Goal: Information Seeking & Learning: Learn about a topic

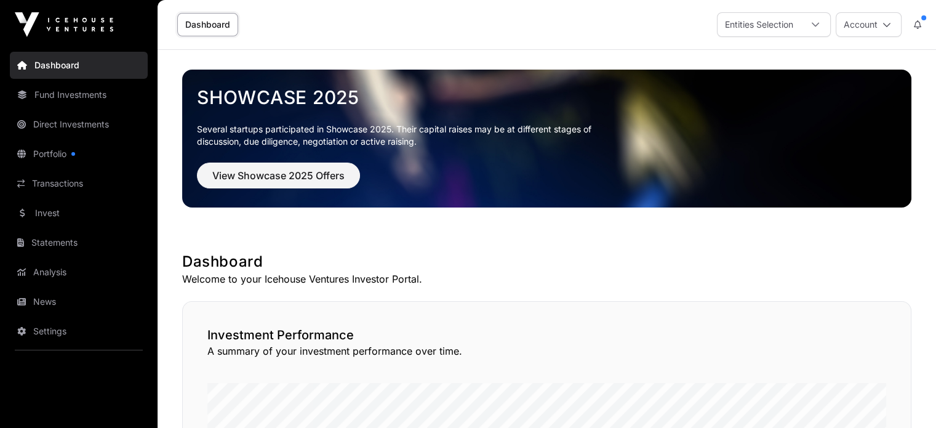
click at [94, 103] on link "Fund Investments" at bounding box center [79, 94] width 138 height 27
click at [88, 102] on link "Fund Investments" at bounding box center [79, 94] width 138 height 27
click at [43, 99] on link "Fund Investments" at bounding box center [79, 94] width 138 height 27
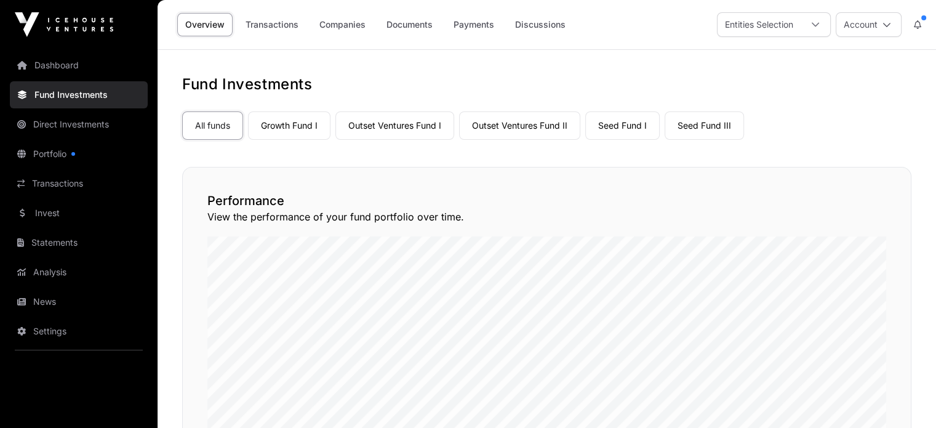
click at [618, 124] on link "Seed Fund I" at bounding box center [622, 125] width 74 height 28
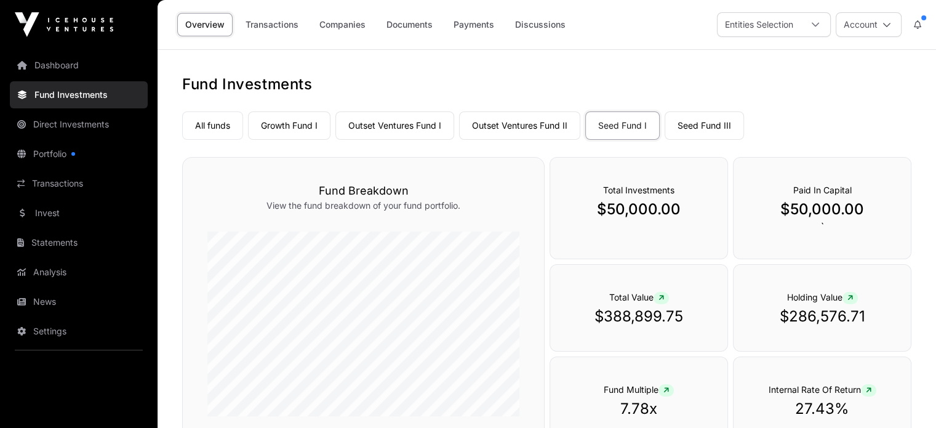
click at [349, 26] on link "Companies" at bounding box center [342, 24] width 62 height 23
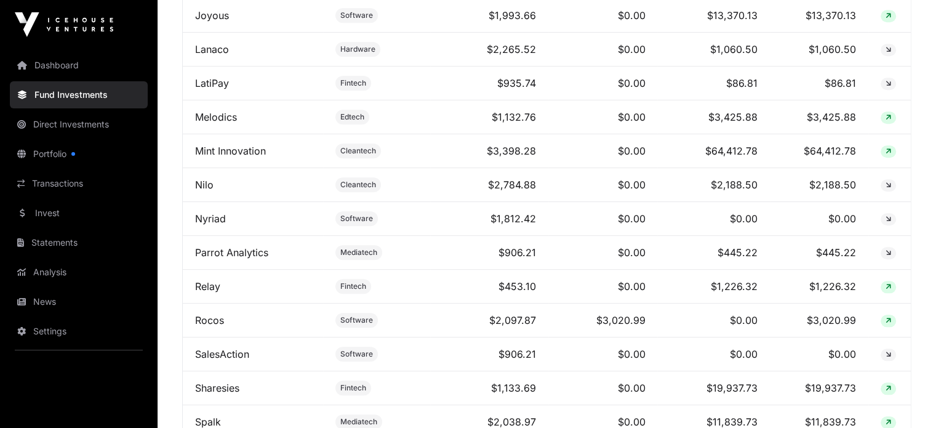
scroll to position [1169, 0]
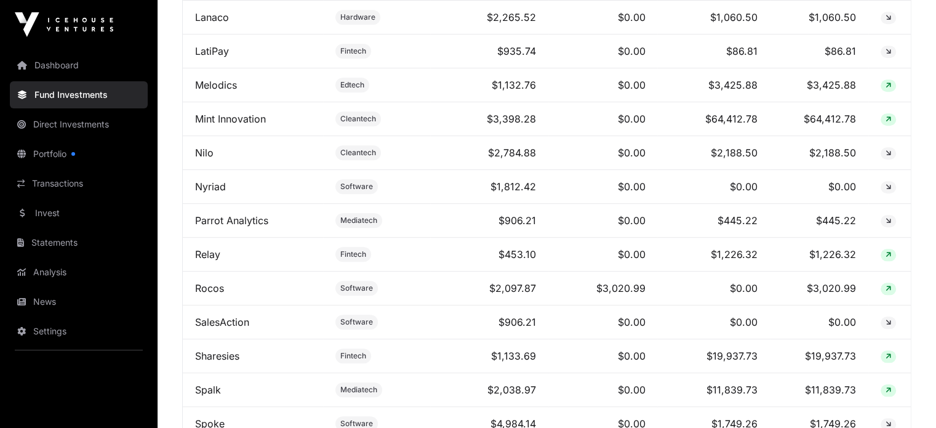
click at [233, 361] on link "Sharesies" at bounding box center [217, 356] width 44 height 12
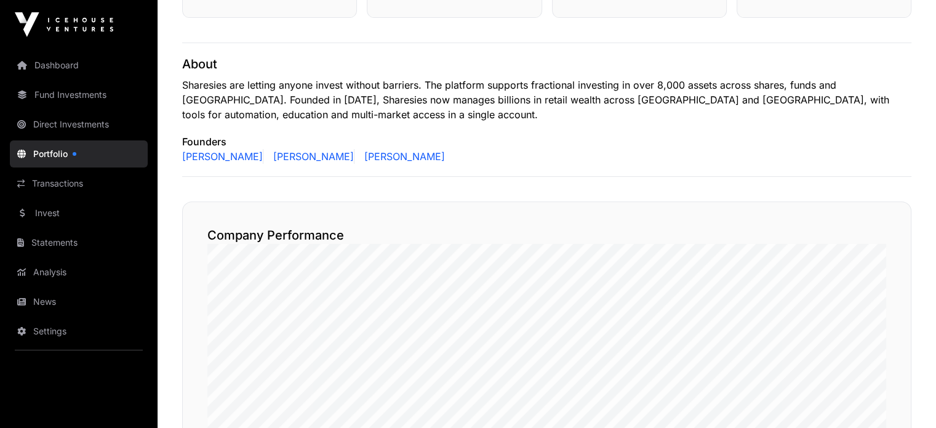
scroll to position [677, 0]
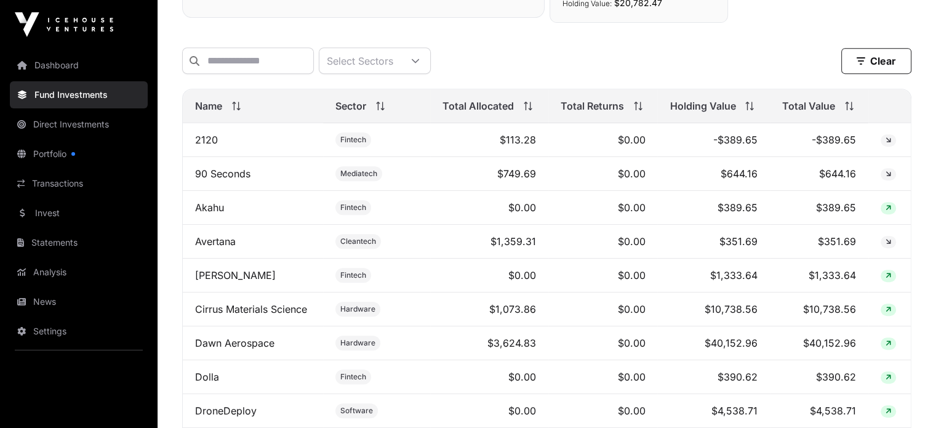
scroll to position [554, 0]
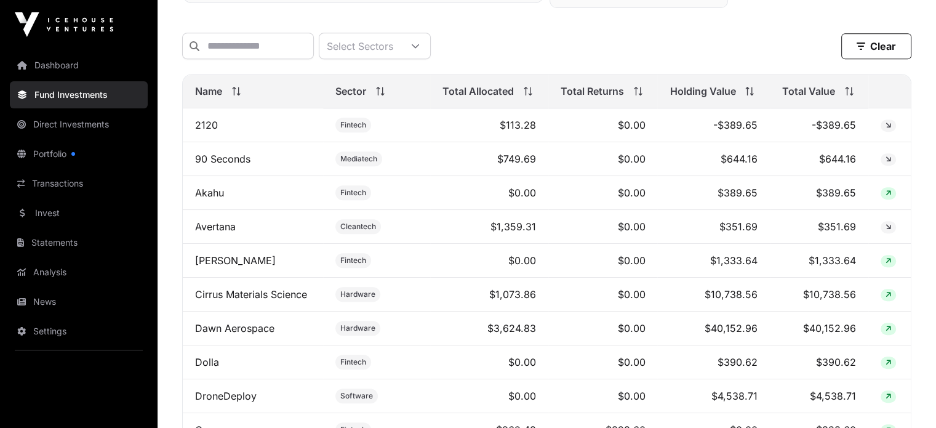
click at [841, 106] on th "Total Value" at bounding box center [819, 91] width 98 height 34
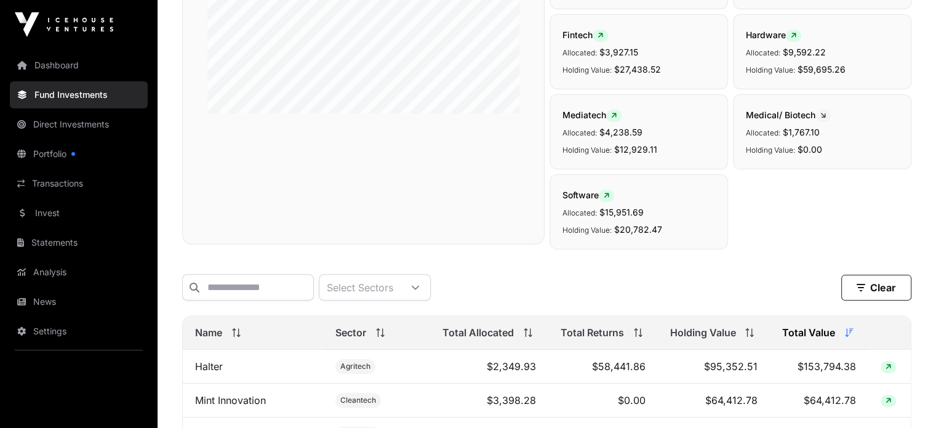
scroll to position [0, 0]
